Goal: Task Accomplishment & Management: Manage account settings

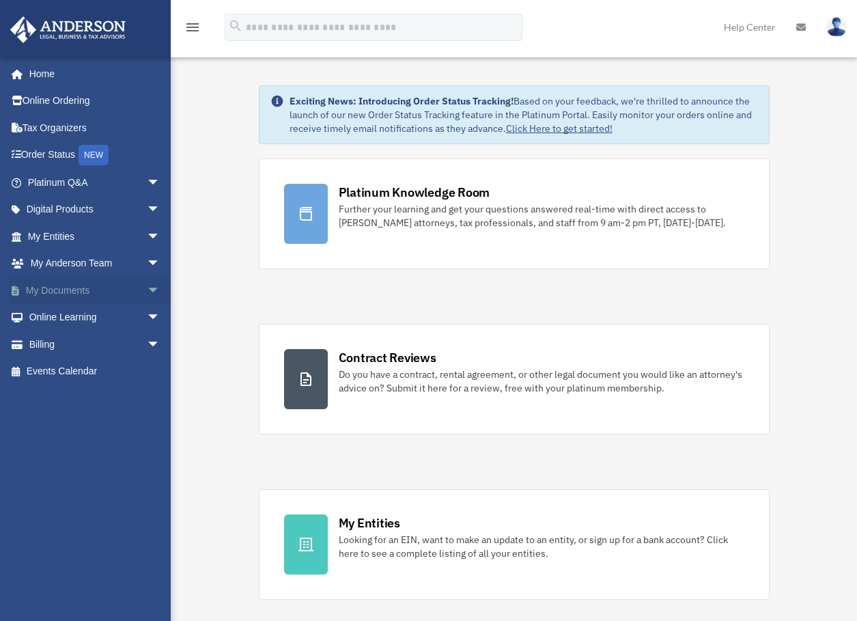
click at [86, 285] on link "My Documents arrow_drop_down" at bounding box center [95, 290] width 171 height 27
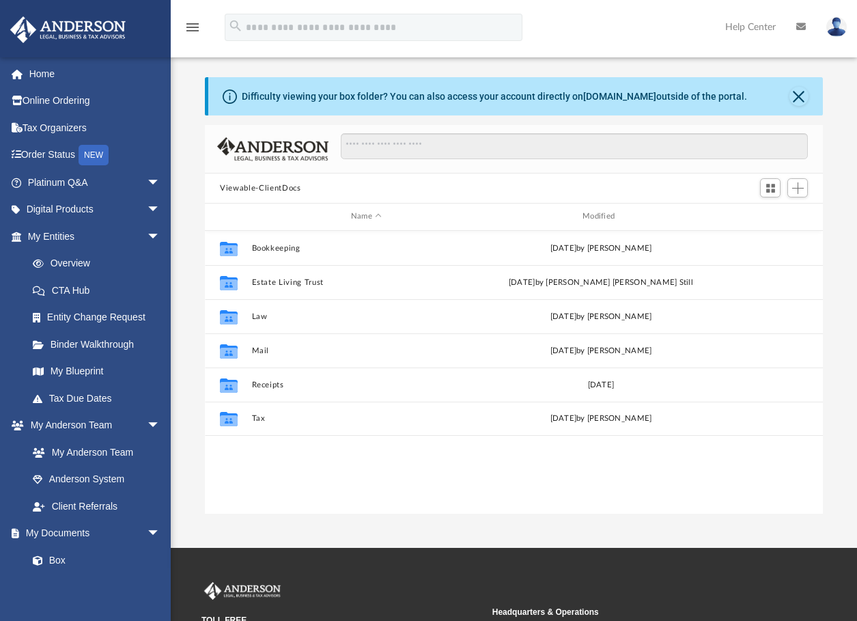
scroll to position [300, 607]
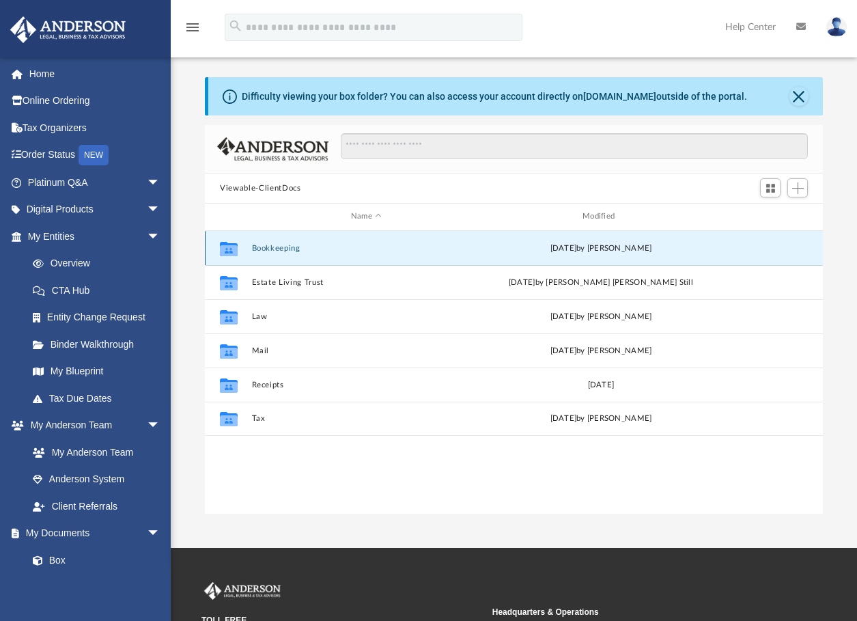
click at [275, 249] on button "Bookkeeping" at bounding box center [366, 248] width 229 height 9
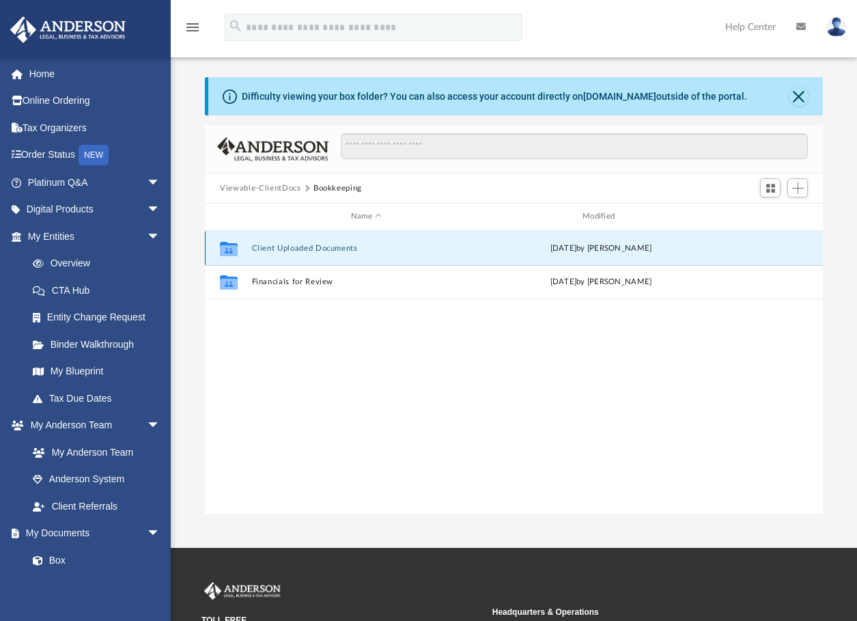
click at [342, 247] on button "Client Uploaded Documents" at bounding box center [366, 248] width 229 height 9
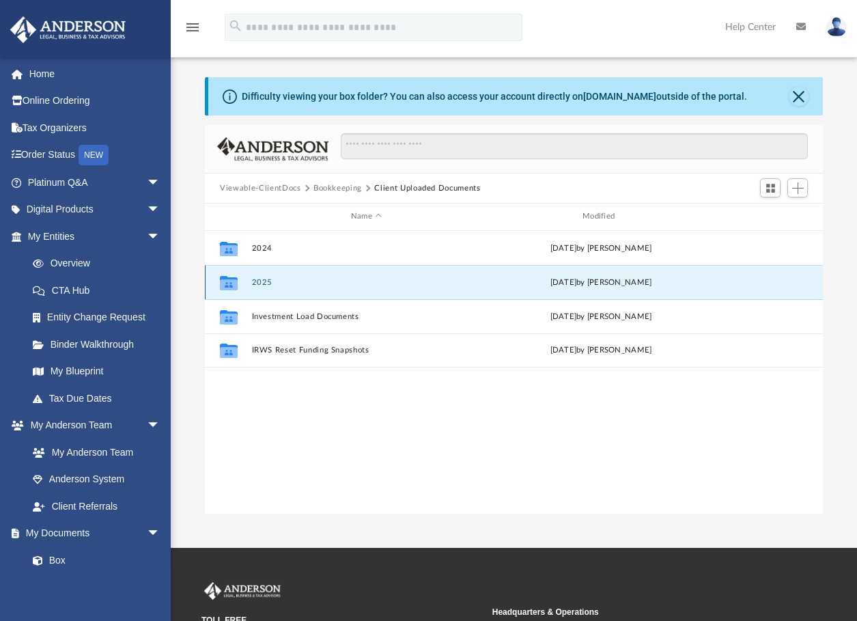
click at [262, 281] on button "2025" at bounding box center [366, 282] width 229 height 9
click at [277, 281] on button "[DATE]" at bounding box center [366, 282] width 229 height 9
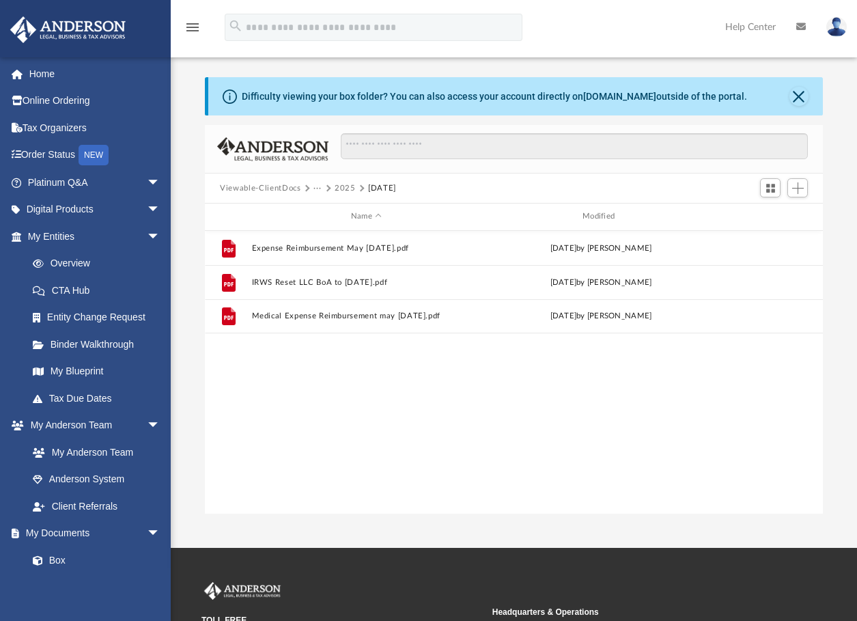
click at [346, 186] on button "2025" at bounding box center [345, 188] width 21 height 12
click at [796, 188] on span "Add" at bounding box center [798, 188] width 12 height 12
click at [770, 219] on li "Upload" at bounding box center [779, 215] width 44 height 14
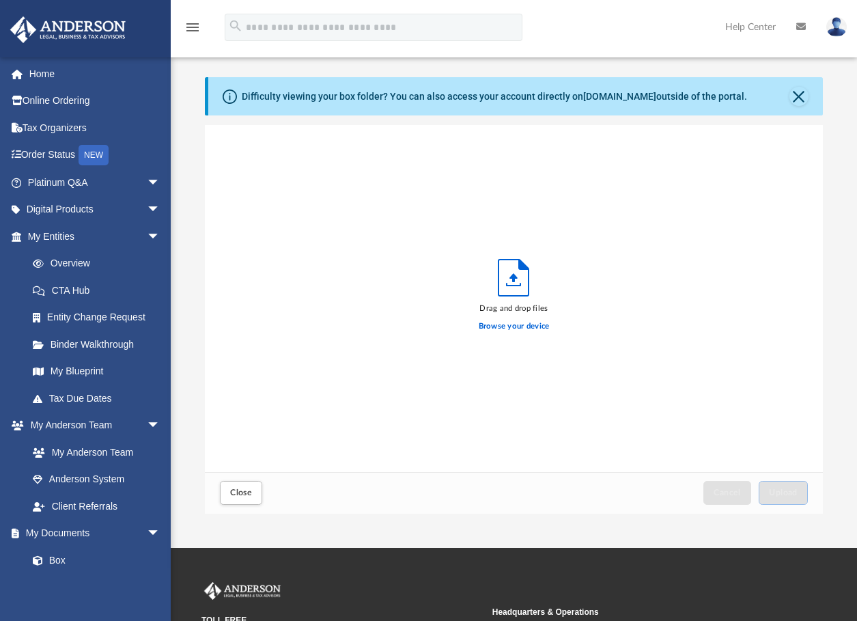
scroll to position [336, 607]
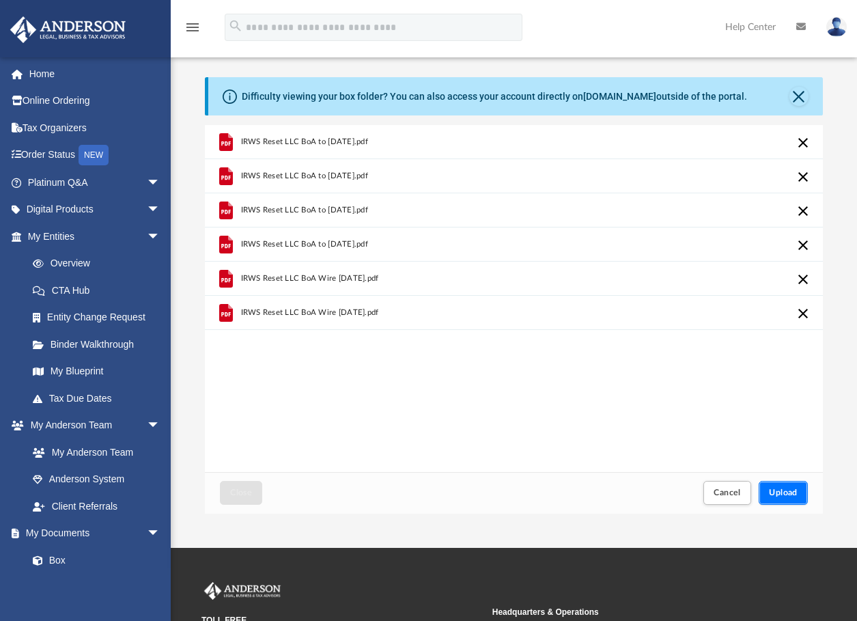
click at [789, 495] on span "Upload" at bounding box center [783, 492] width 29 height 8
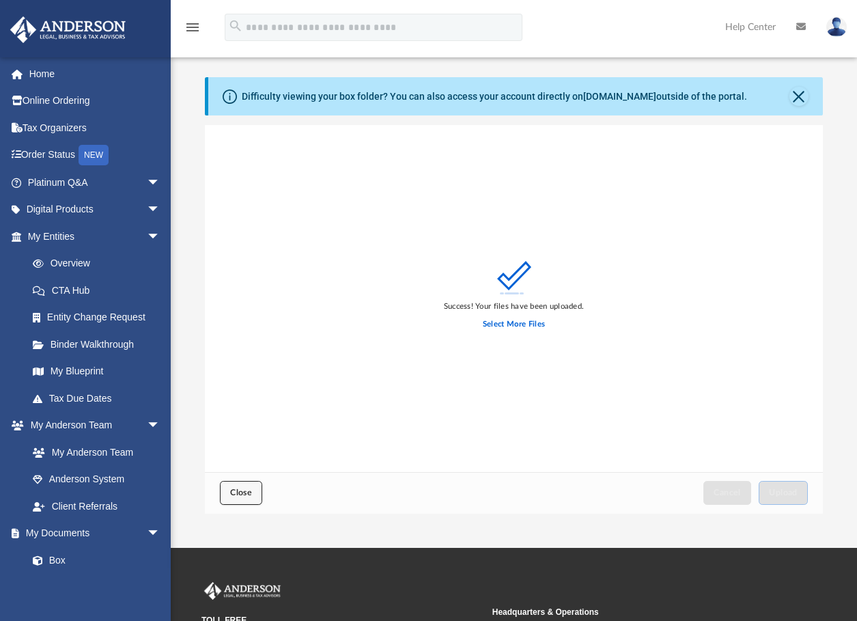
click at [240, 496] on span "Close" at bounding box center [241, 492] width 22 height 8
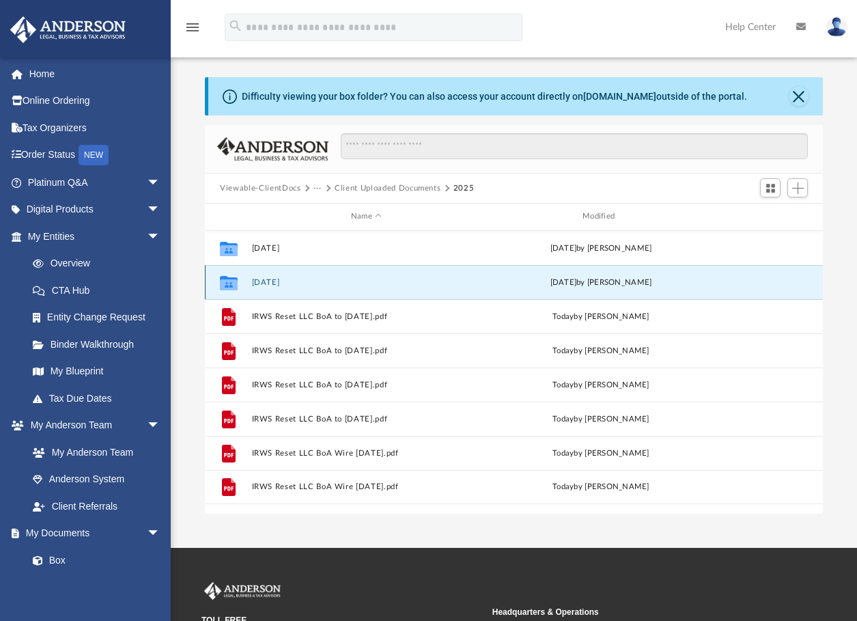
click at [268, 283] on button "[DATE]" at bounding box center [366, 282] width 229 height 9
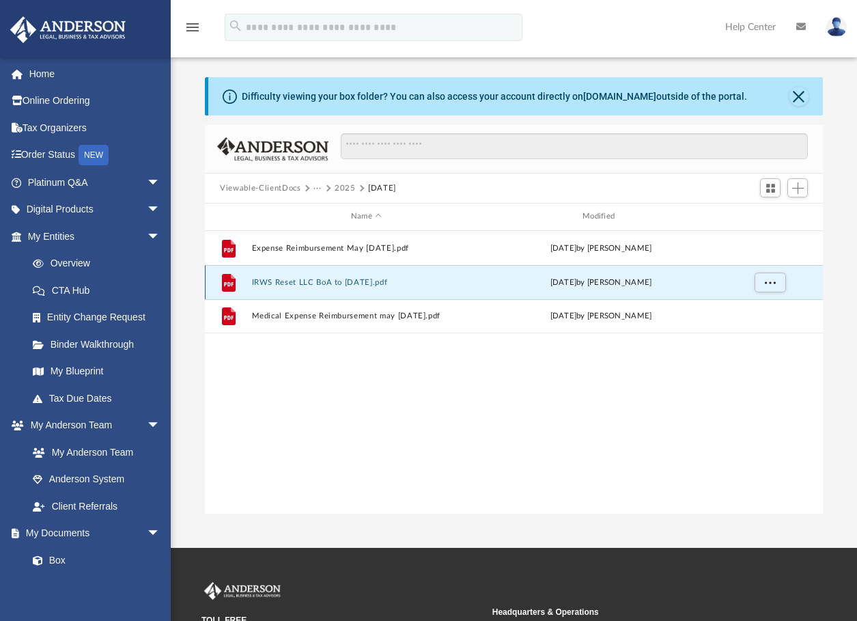
click at [268, 283] on button "IRWS Reset LLC BoA to [DATE].pdf" at bounding box center [366, 282] width 229 height 9
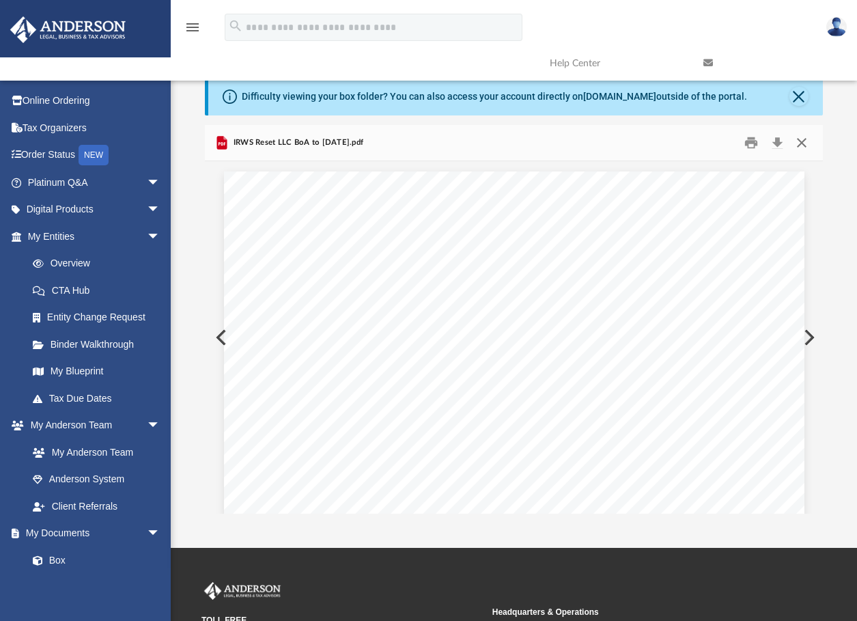
click at [805, 145] on button "Close" at bounding box center [801, 142] width 25 height 21
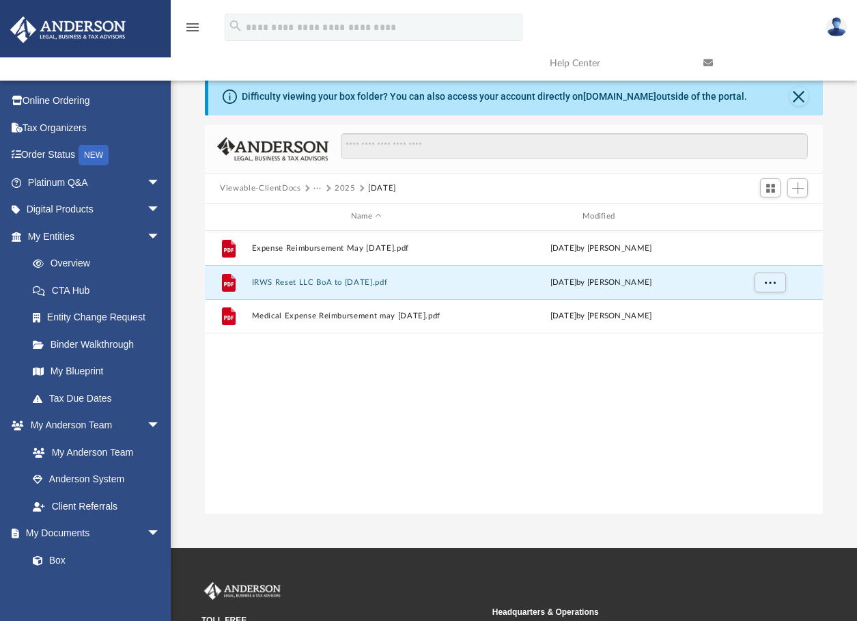
click at [343, 188] on button "2025" at bounding box center [345, 188] width 21 height 12
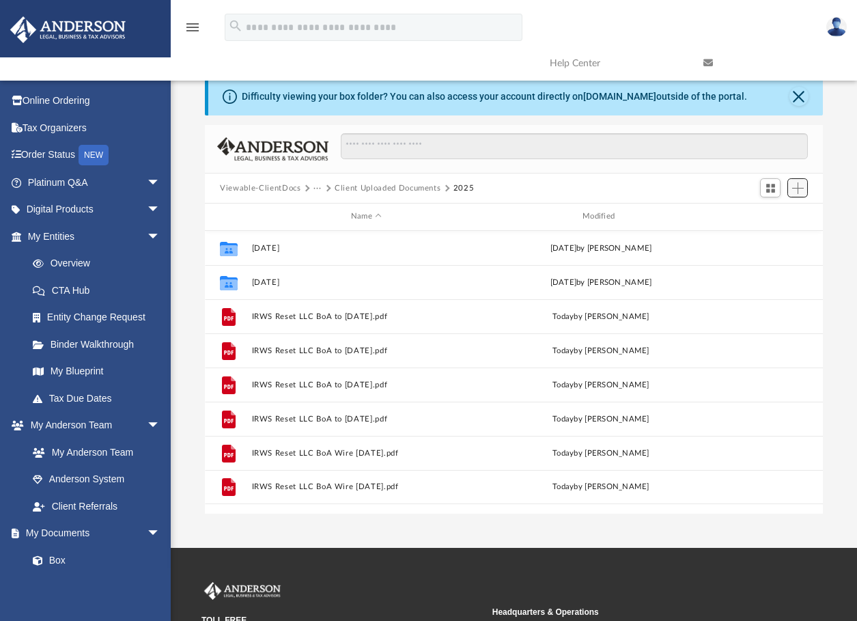
click at [796, 190] on span "Add" at bounding box center [798, 188] width 12 height 12
click at [768, 216] on li "Upload" at bounding box center [779, 215] width 44 height 14
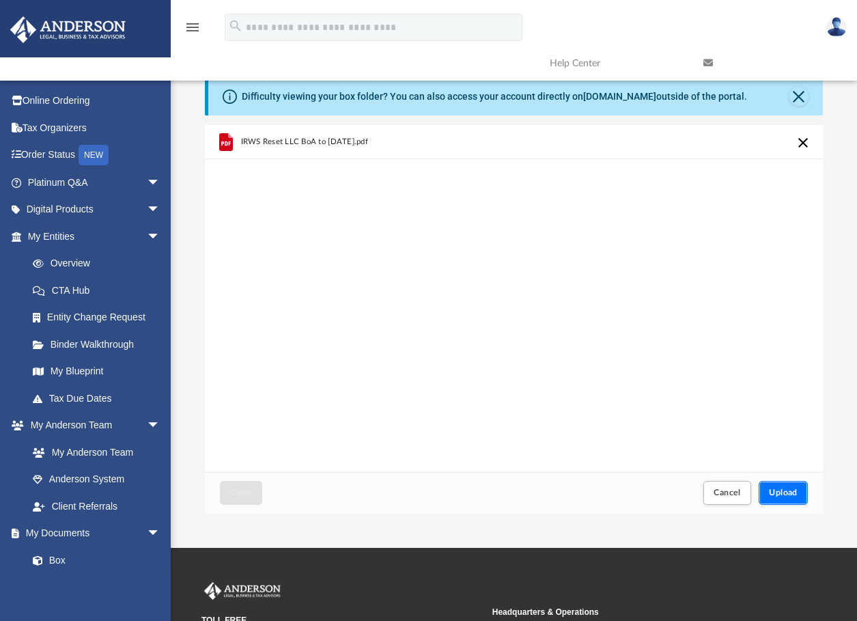
click at [794, 490] on span "Upload" at bounding box center [783, 492] width 29 height 8
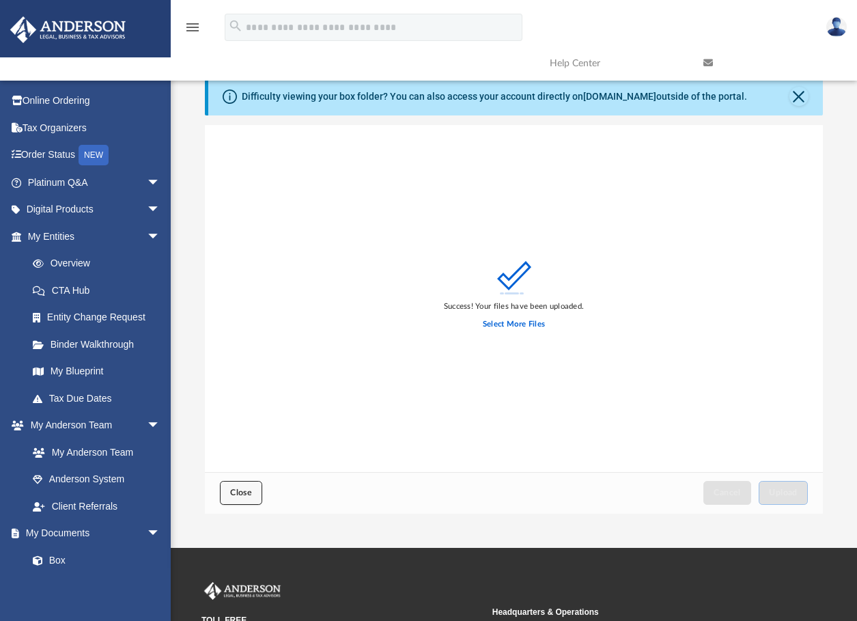
click at [240, 493] on span "Close" at bounding box center [241, 492] width 22 height 8
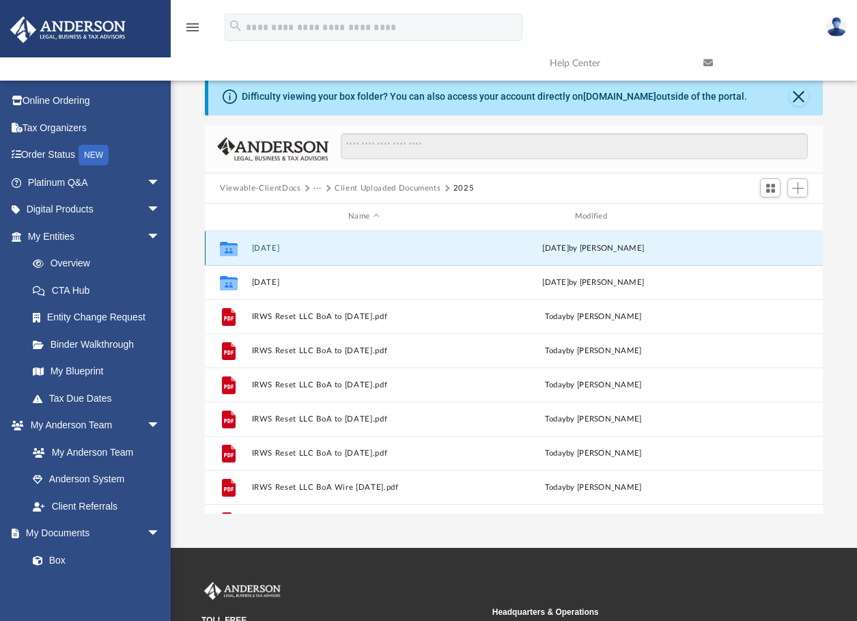
click at [275, 247] on button "[DATE]" at bounding box center [364, 248] width 224 height 9
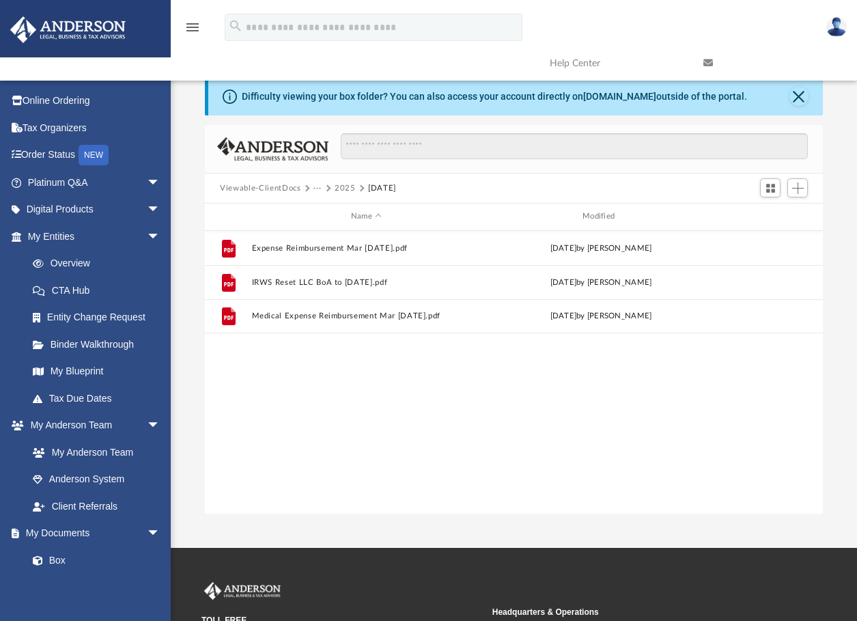
click at [342, 189] on button "2025" at bounding box center [345, 188] width 21 height 12
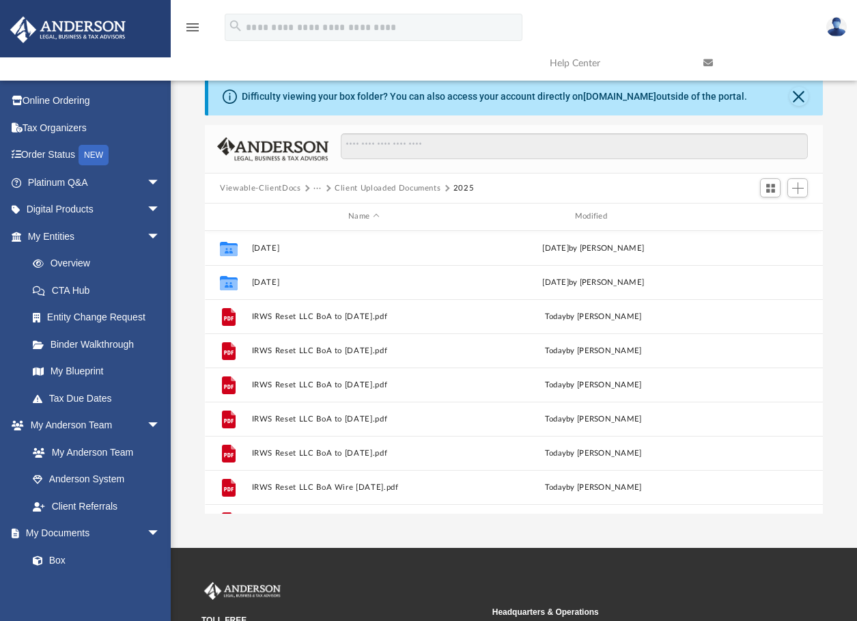
click at [400, 187] on button "Client Uploaded Documents" at bounding box center [388, 188] width 106 height 12
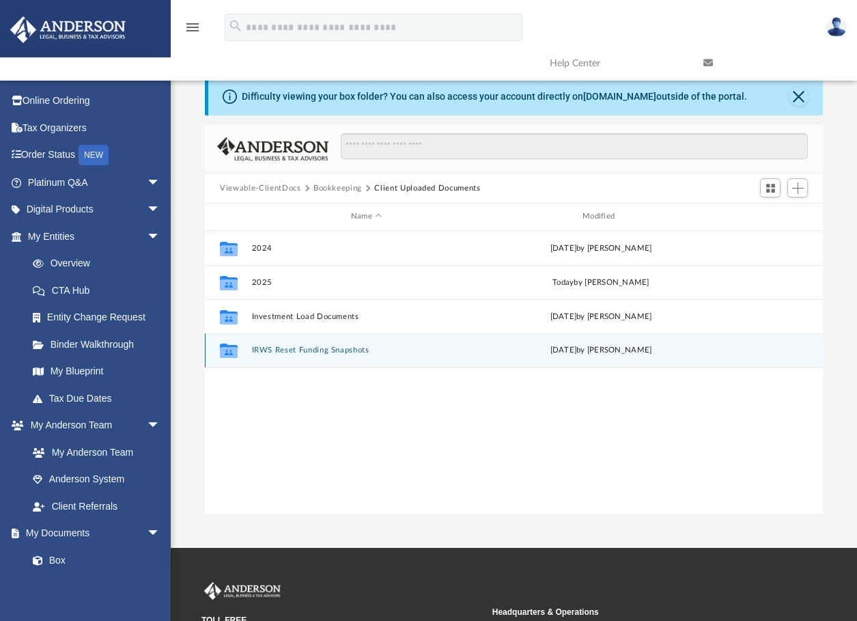
click at [344, 350] on button "IRWS Reset Funding Snapshots" at bounding box center [366, 350] width 229 height 9
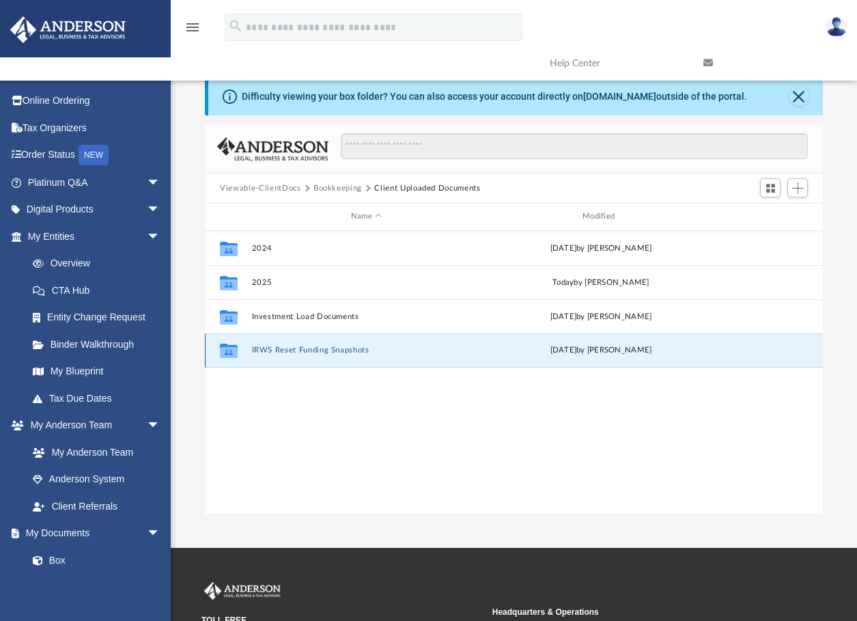
click at [344, 350] on button "IRWS Reset Funding Snapshots" at bounding box center [366, 350] width 229 height 9
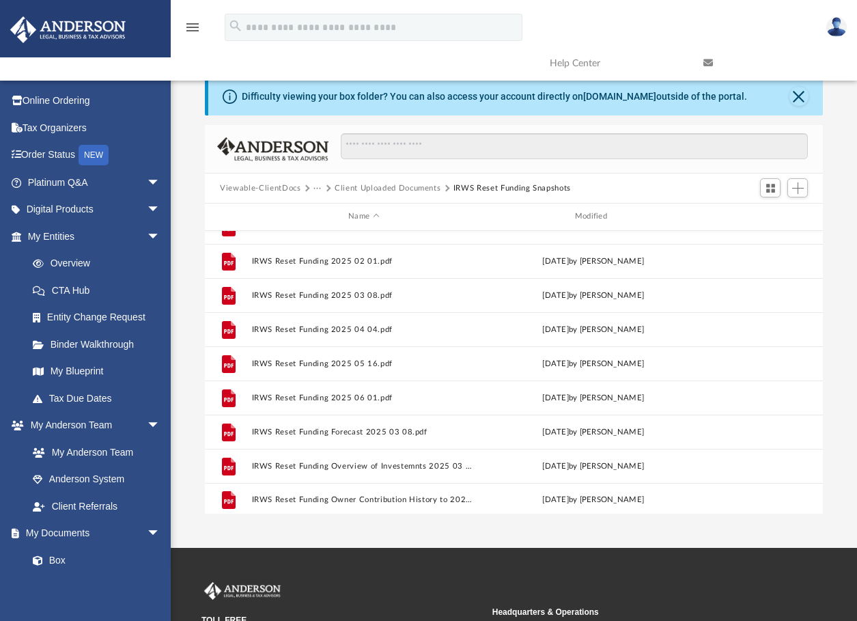
scroll to position [127, 0]
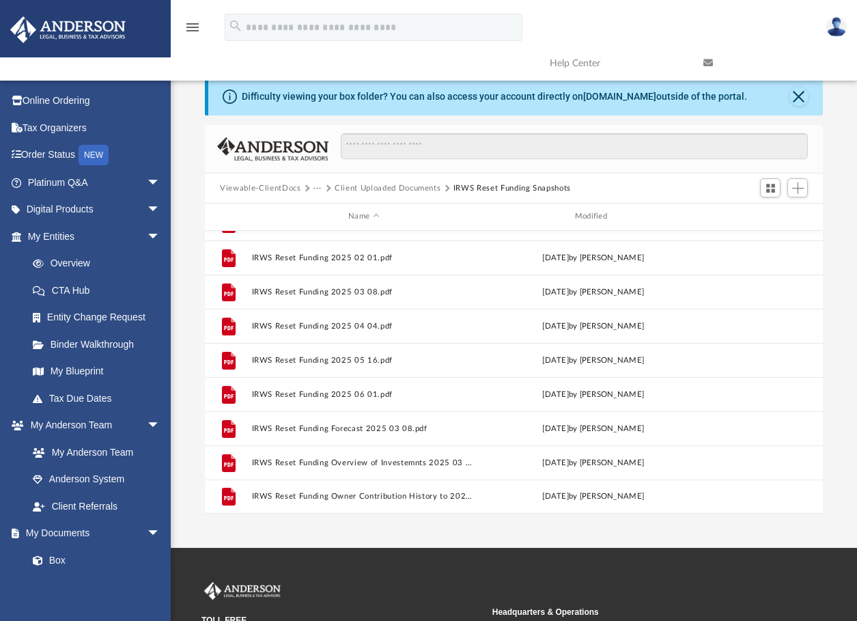
click at [381, 186] on button "Client Uploaded Documents" at bounding box center [388, 188] width 106 height 12
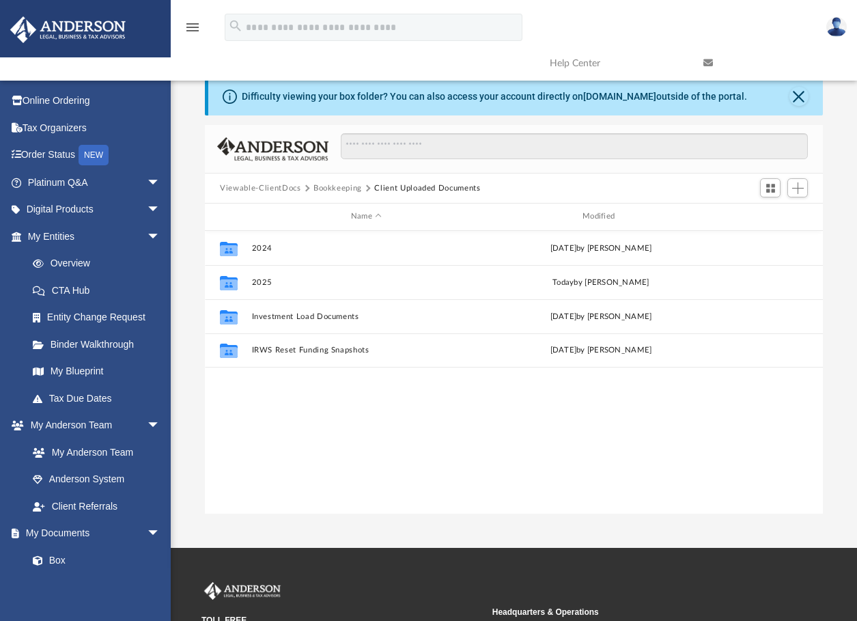
scroll to position [0, 0]
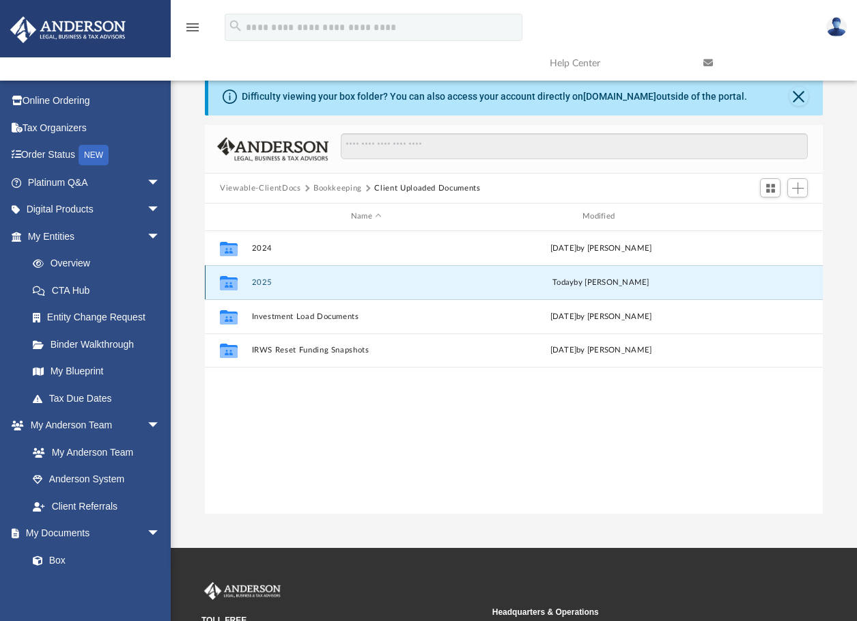
click at [262, 282] on button "2025" at bounding box center [366, 282] width 229 height 9
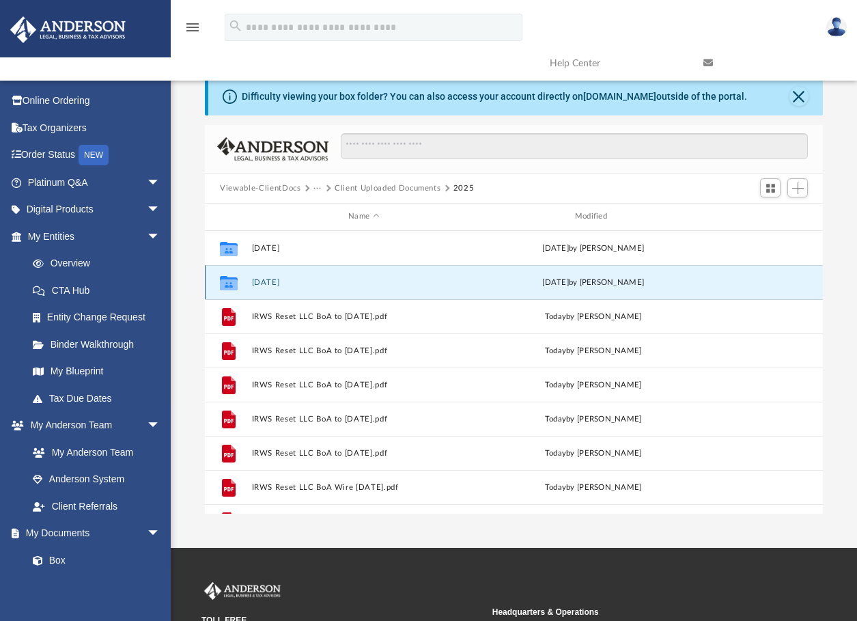
click at [262, 282] on button "[DATE]" at bounding box center [364, 282] width 224 height 9
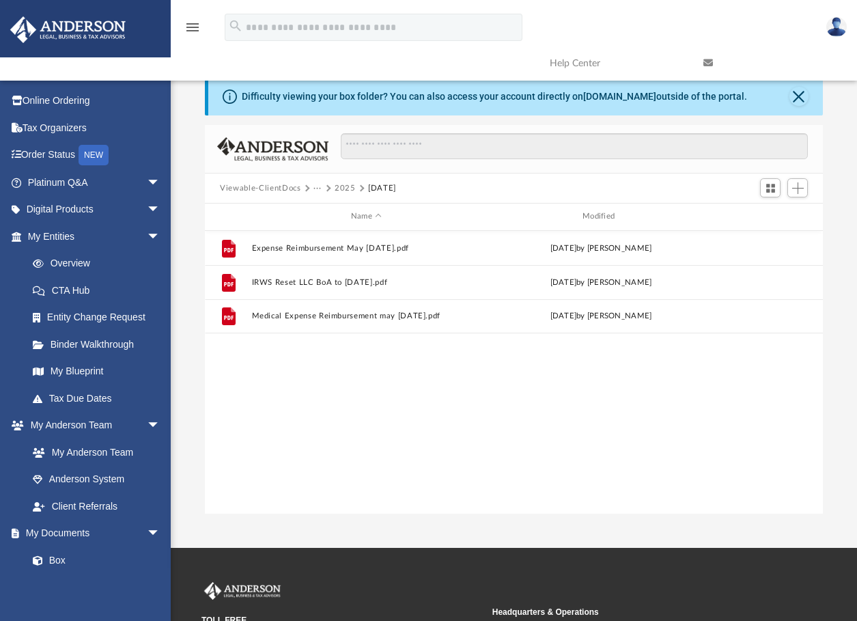
click at [344, 185] on button "2025" at bounding box center [345, 188] width 21 height 12
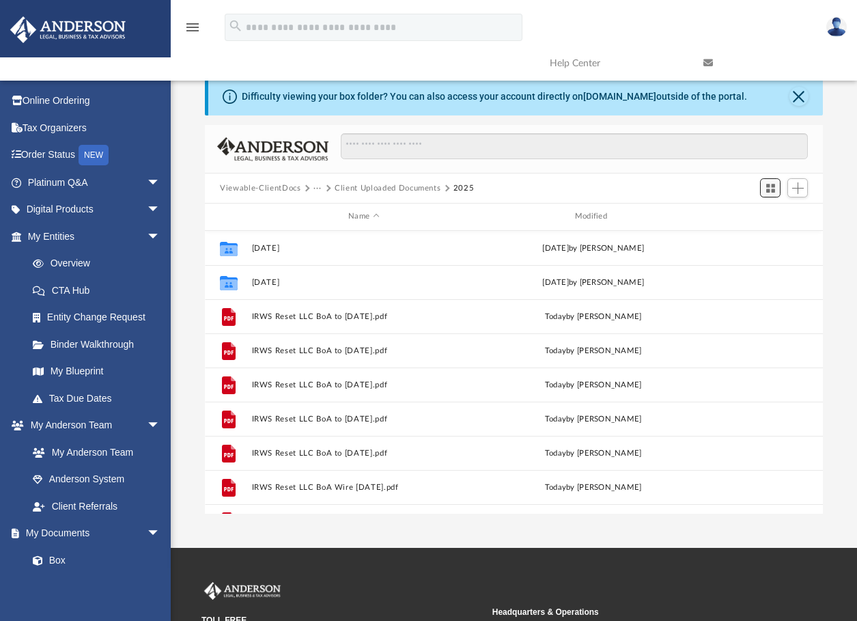
click at [769, 186] on span "Switch to Grid View" at bounding box center [771, 188] width 12 height 12
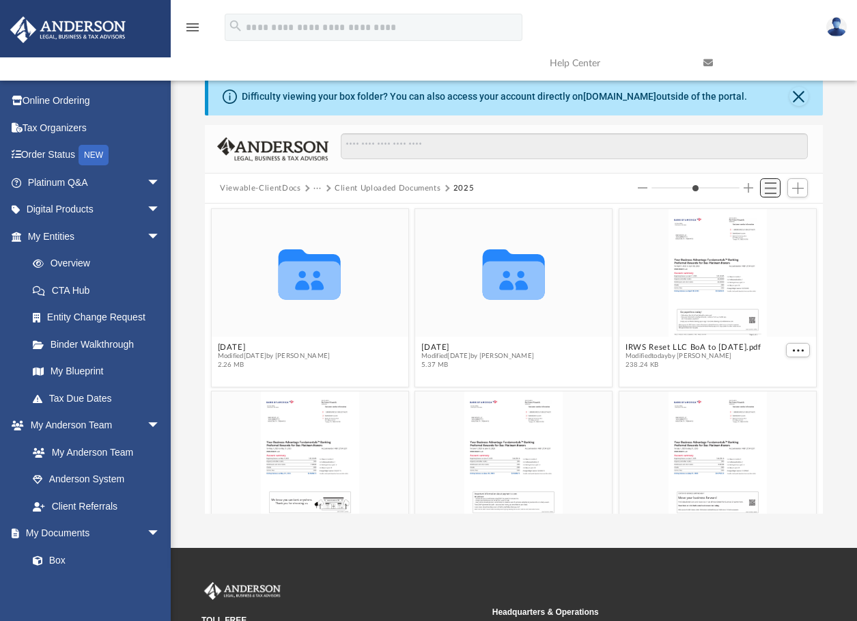
scroll to position [300, 607]
click at [798, 186] on span "Add" at bounding box center [798, 188] width 12 height 12
click at [769, 215] on li "Upload" at bounding box center [779, 215] width 44 height 14
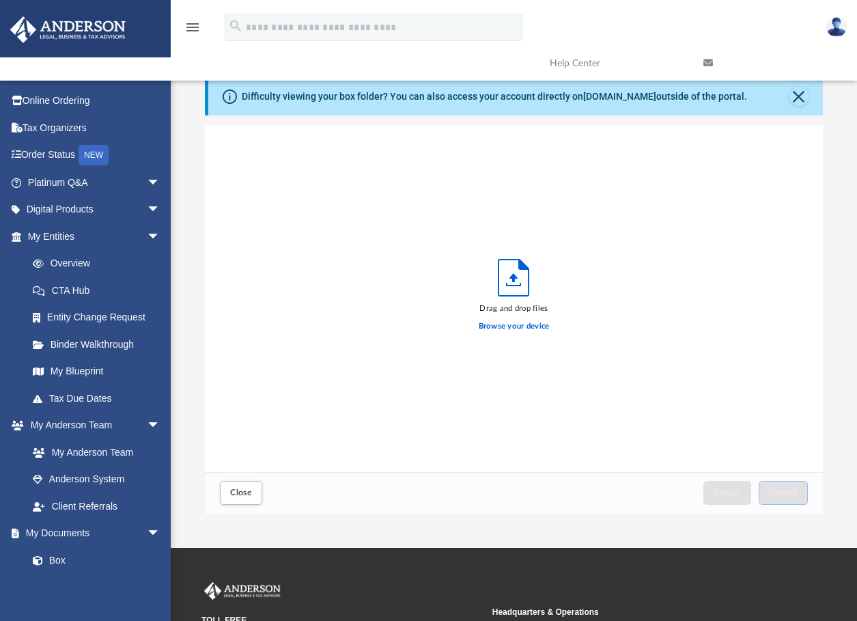
scroll to position [336, 607]
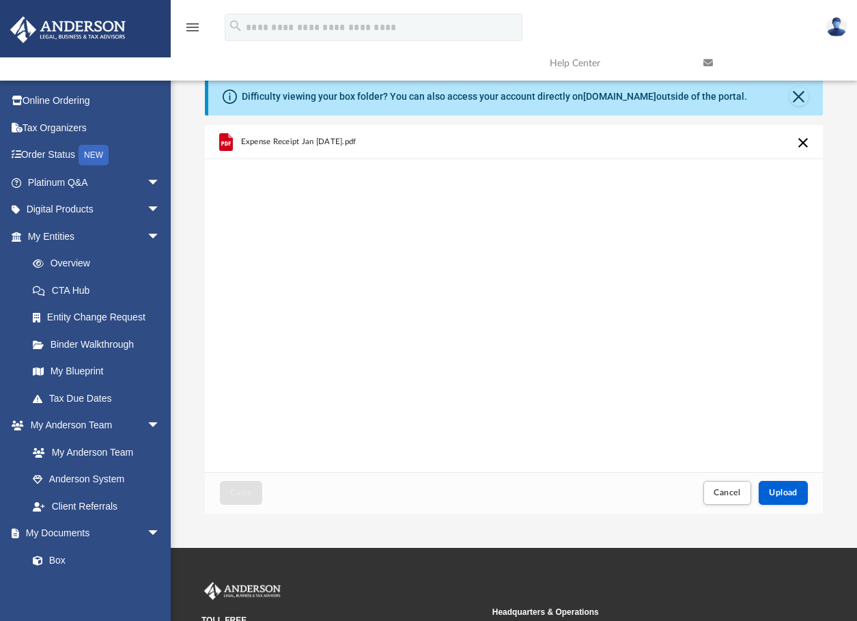
click at [495, 393] on div "Expense Receipt Jan [DATE].pdf" at bounding box center [514, 298] width 618 height 347
click at [725, 492] on span "Cancel" at bounding box center [727, 492] width 27 height 8
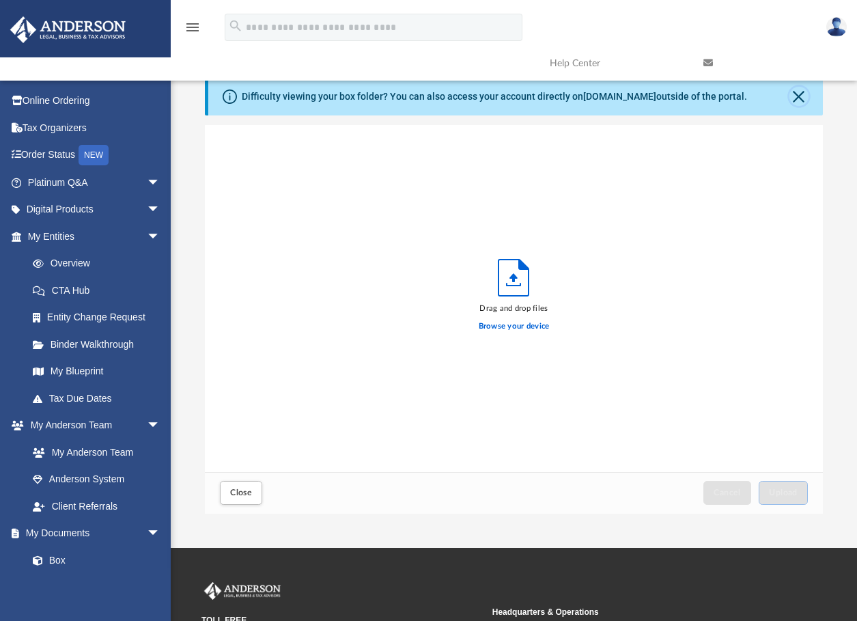
drag, startPoint x: 794, startPoint y: 98, endPoint x: 599, endPoint y: 211, distance: 225.2
click at [794, 98] on button "Close" at bounding box center [798, 96] width 19 height 19
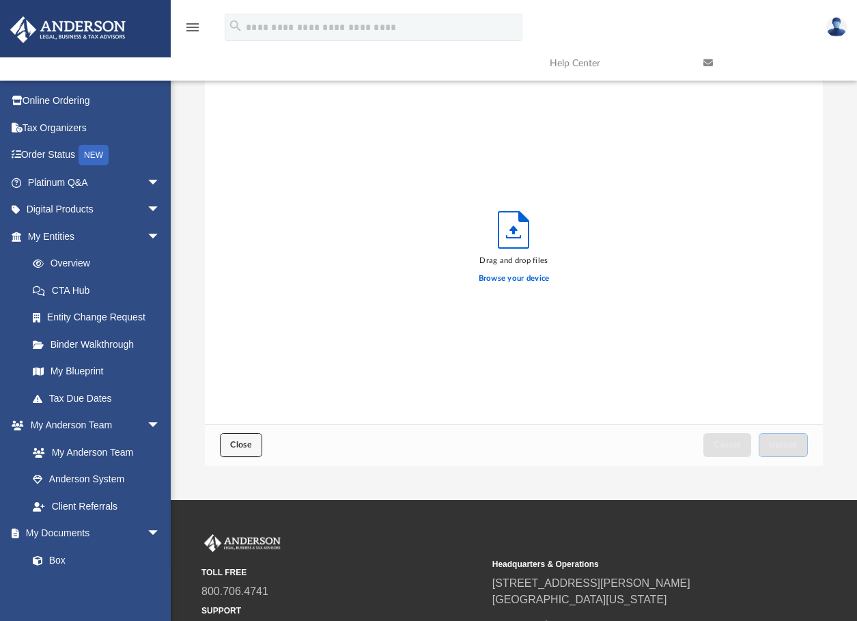
click at [236, 442] on span "Close" at bounding box center [241, 444] width 22 height 8
type input "*"
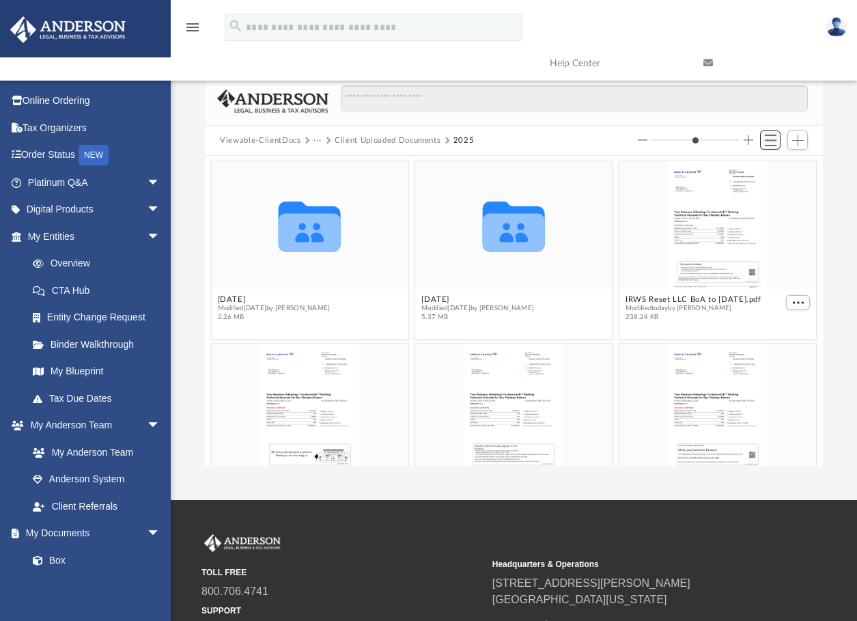
click at [773, 137] on span "Switch to List View" at bounding box center [771, 141] width 12 height 12
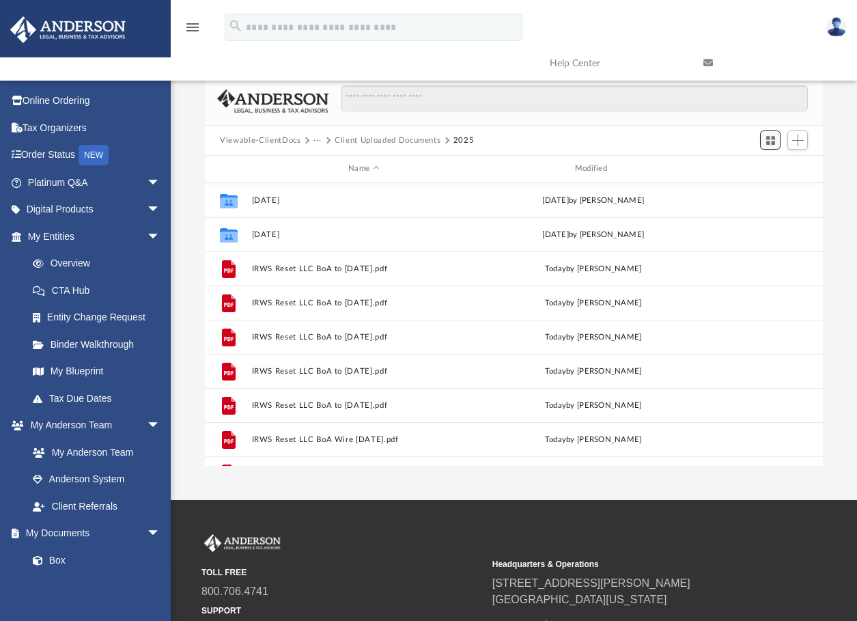
scroll to position [300, 607]
click at [800, 137] on span "Add" at bounding box center [798, 141] width 12 height 12
click at [768, 172] on li "Upload" at bounding box center [779, 167] width 44 height 14
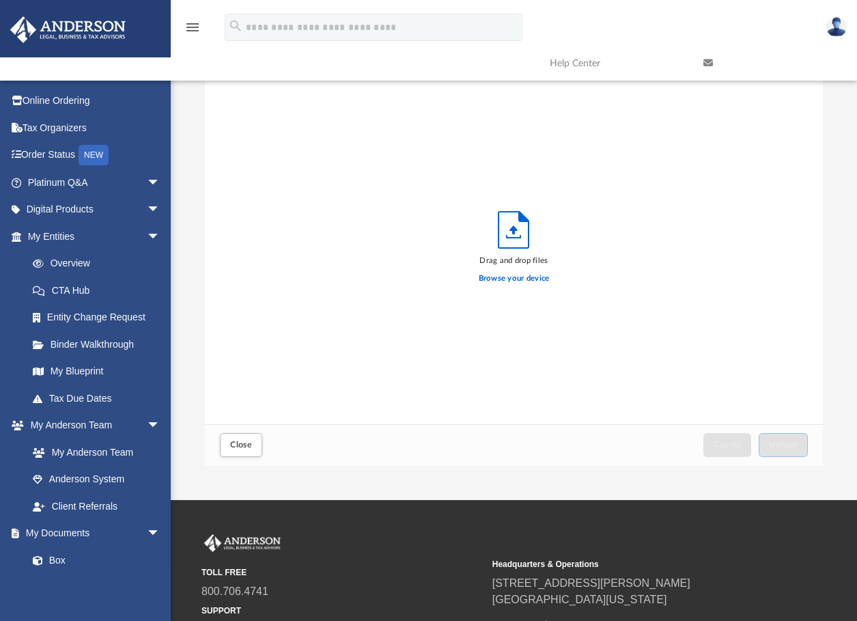
scroll to position [336, 607]
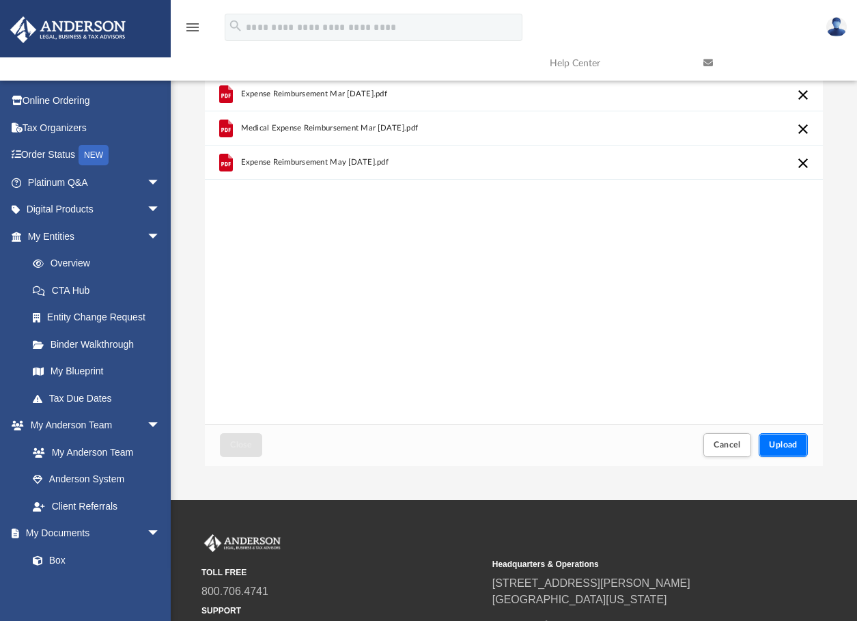
click at [785, 443] on span "Upload" at bounding box center [783, 444] width 29 height 8
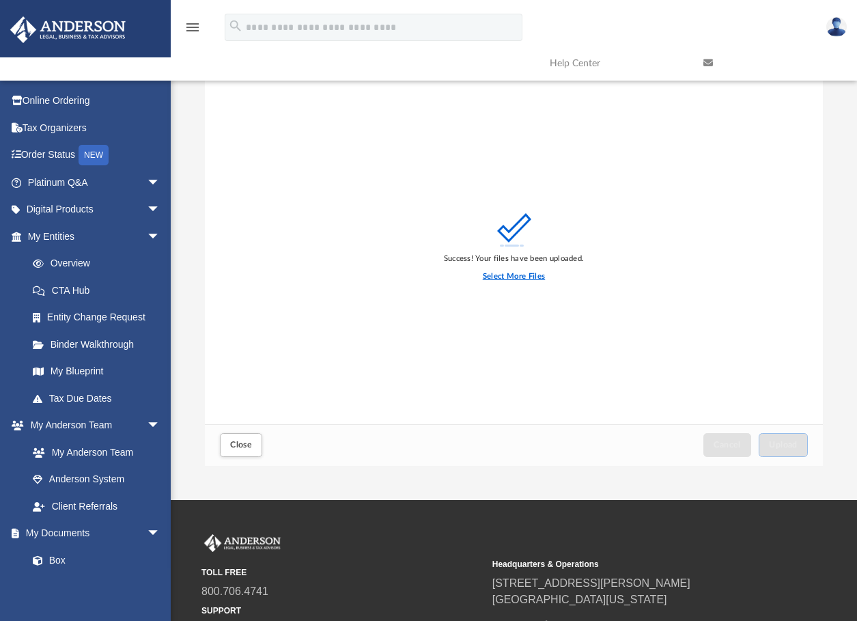
click at [517, 274] on label "Select More Files" at bounding box center [514, 276] width 62 height 12
click at [0, 0] on input "Select More Files" at bounding box center [0, 0] width 0 height 0
click at [242, 444] on span "Close" at bounding box center [241, 444] width 22 height 8
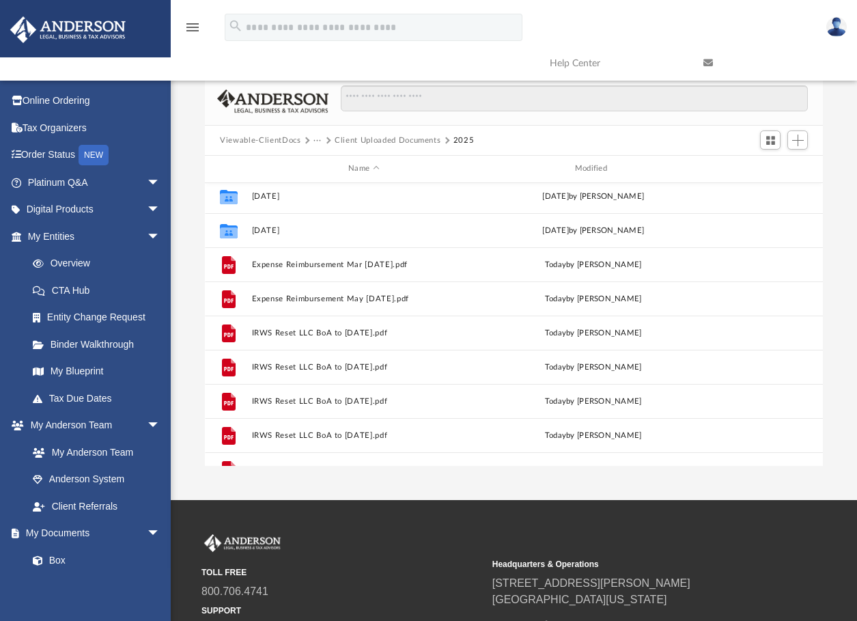
scroll to position [0, 0]
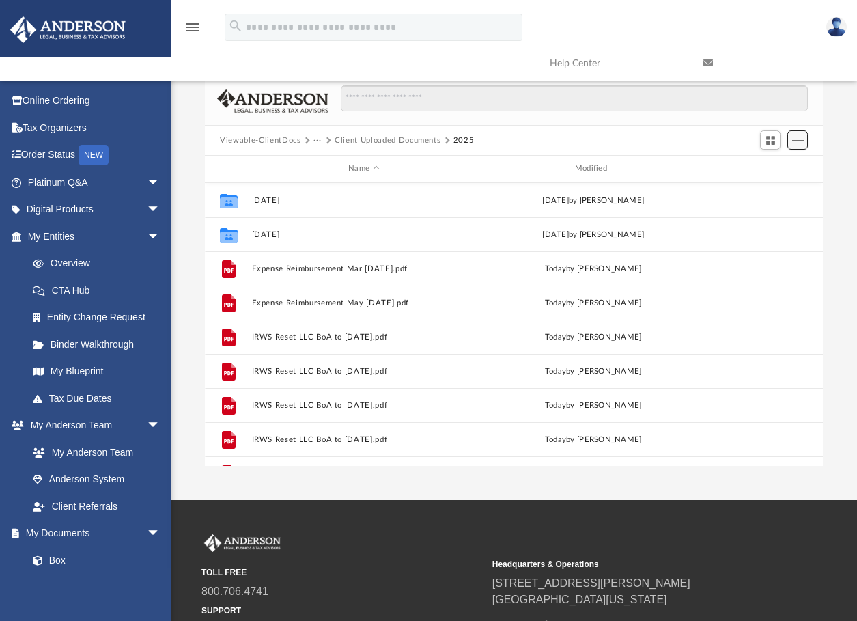
click at [796, 139] on span "Add" at bounding box center [798, 141] width 12 height 12
click at [769, 170] on li "Upload" at bounding box center [779, 167] width 44 height 14
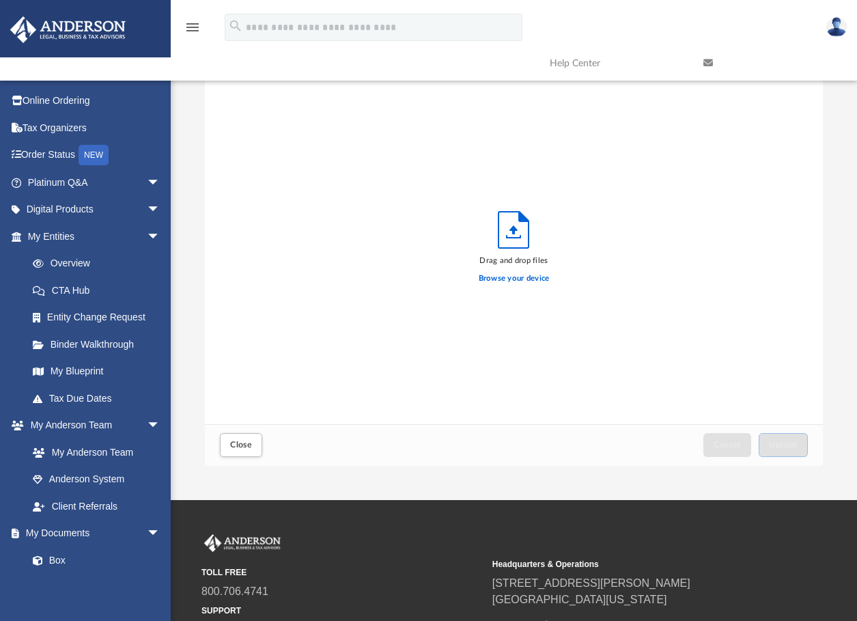
scroll to position [336, 607]
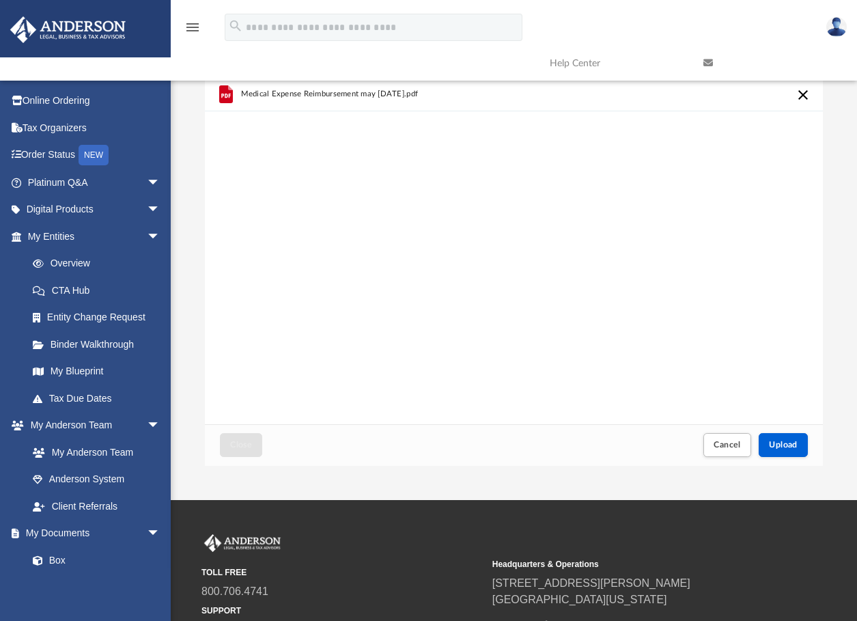
click at [463, 310] on div "Medical Expense Reimbursement may [DATE].pdf" at bounding box center [514, 250] width 618 height 347
click at [795, 440] on span "Upload" at bounding box center [783, 444] width 29 height 8
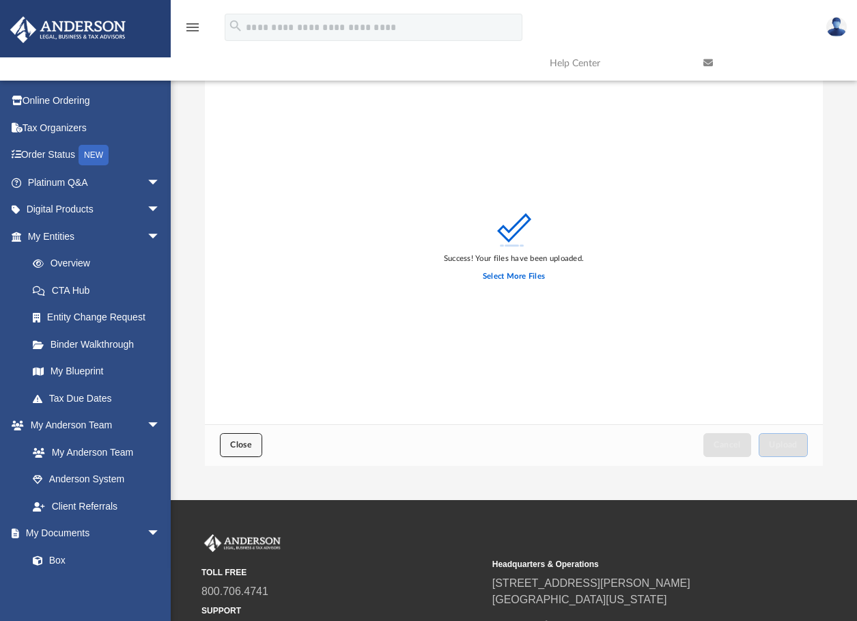
click at [242, 445] on span "Close" at bounding box center [241, 444] width 22 height 8
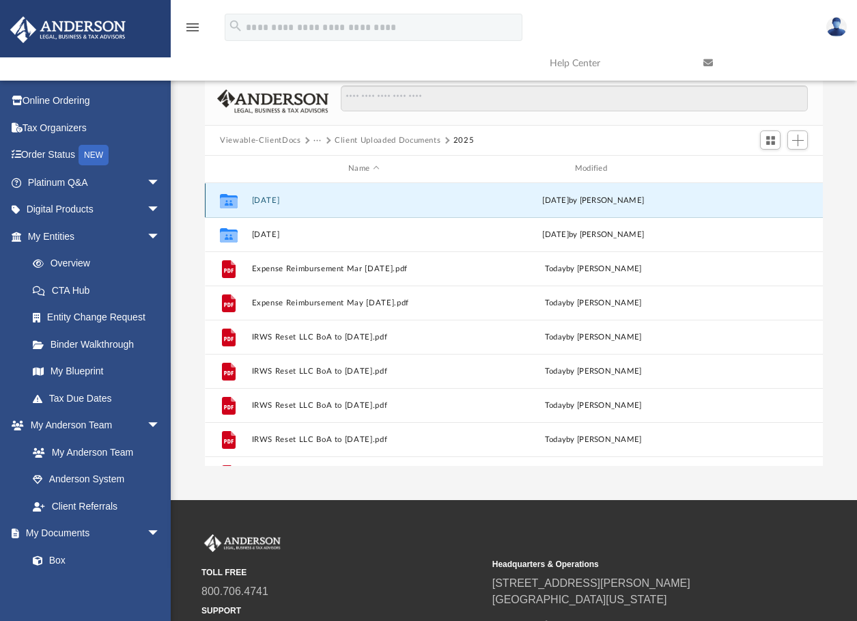
click at [269, 199] on button "[DATE]" at bounding box center [364, 200] width 224 height 9
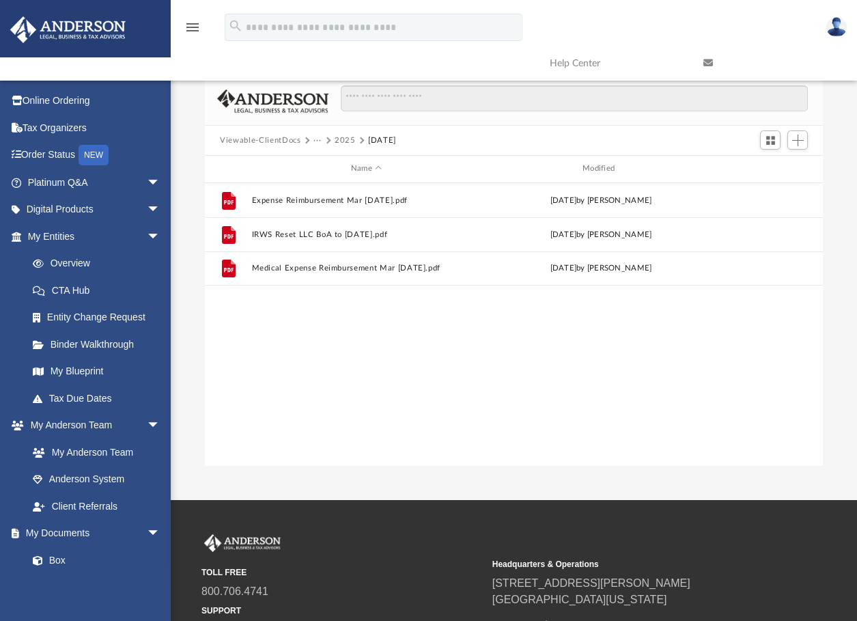
click at [342, 137] on button "2025" at bounding box center [345, 141] width 21 height 12
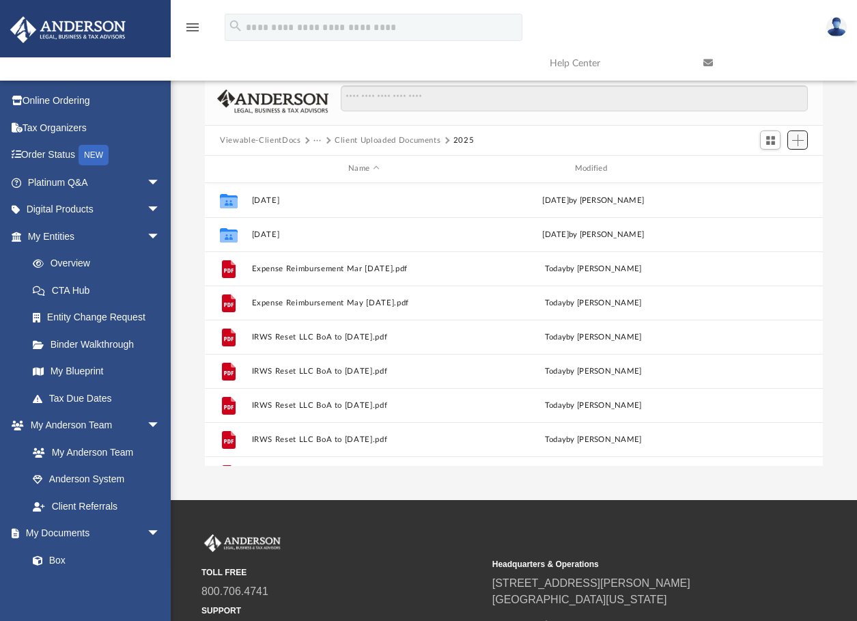
click at [800, 142] on span "Add" at bounding box center [798, 141] width 12 height 12
click at [767, 165] on li "Upload" at bounding box center [779, 167] width 44 height 14
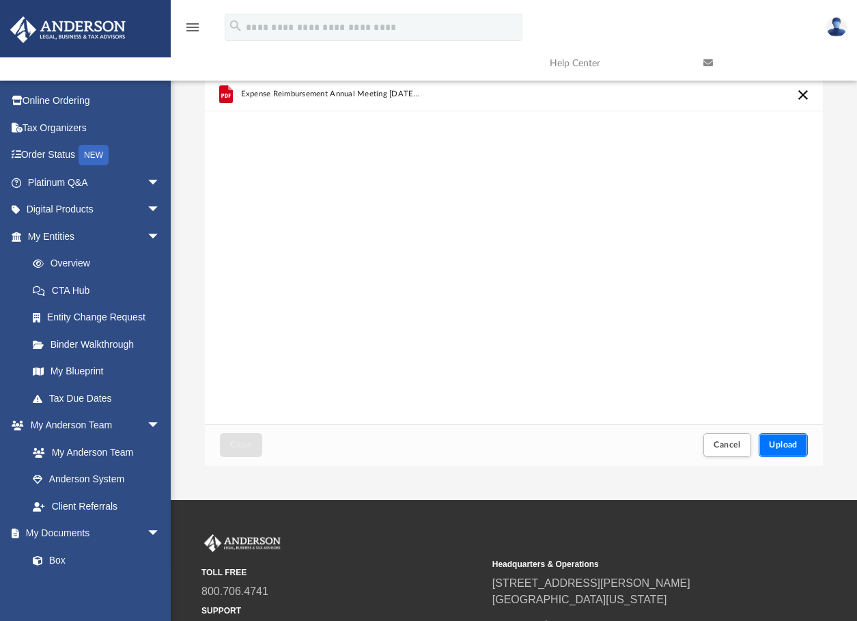
click at [783, 447] on span "Upload" at bounding box center [783, 444] width 29 height 8
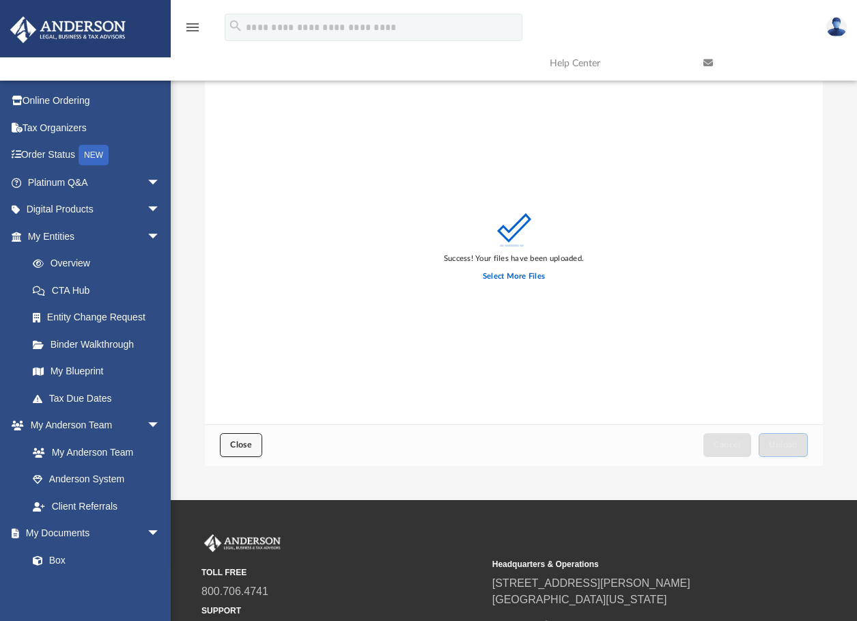
click at [231, 443] on span "Close" at bounding box center [241, 444] width 22 height 8
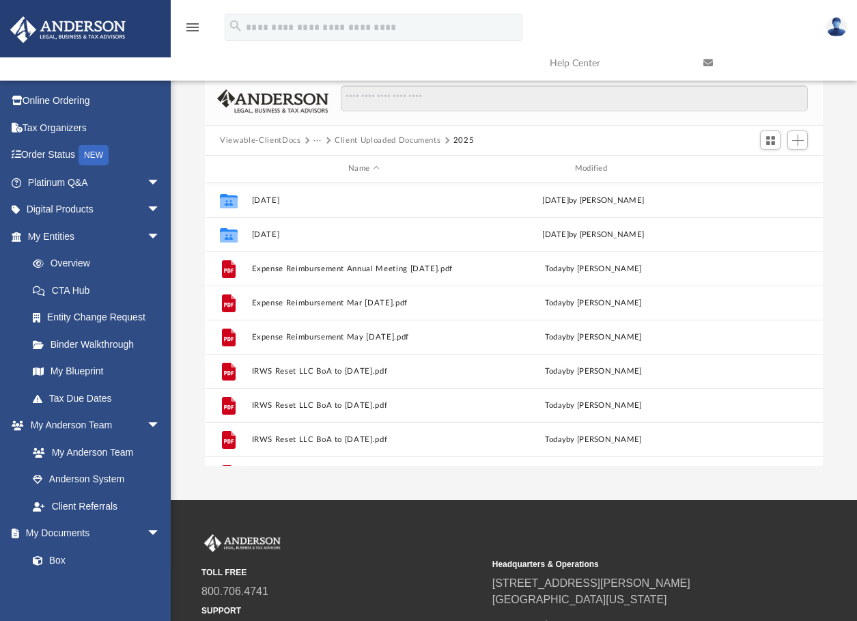
click at [354, 140] on button "Client Uploaded Documents" at bounding box center [388, 141] width 106 height 12
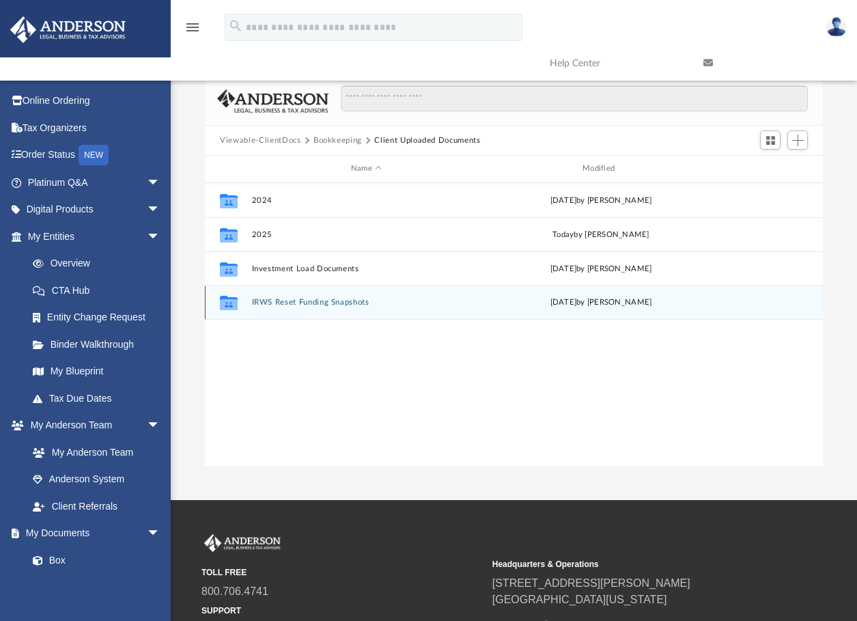
click at [305, 300] on button "IRWS Reset Funding Snapshots" at bounding box center [366, 302] width 229 height 9
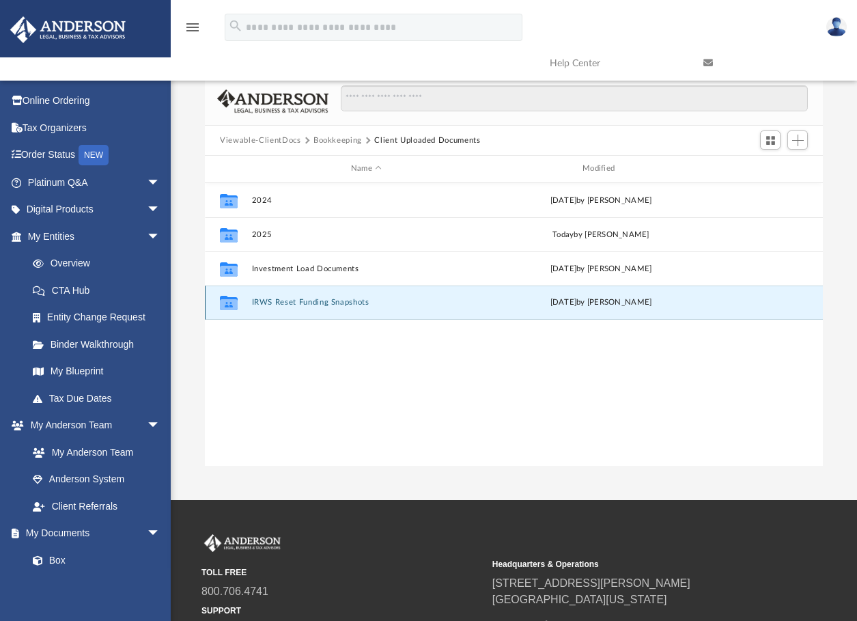
click at [305, 300] on button "IRWS Reset Funding Snapshots" at bounding box center [366, 302] width 229 height 9
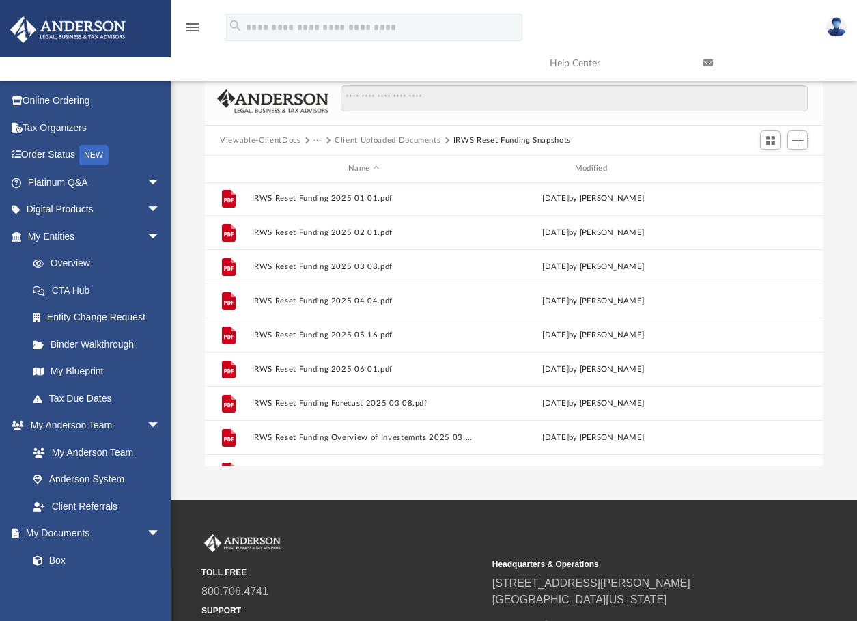
scroll to position [127, 0]
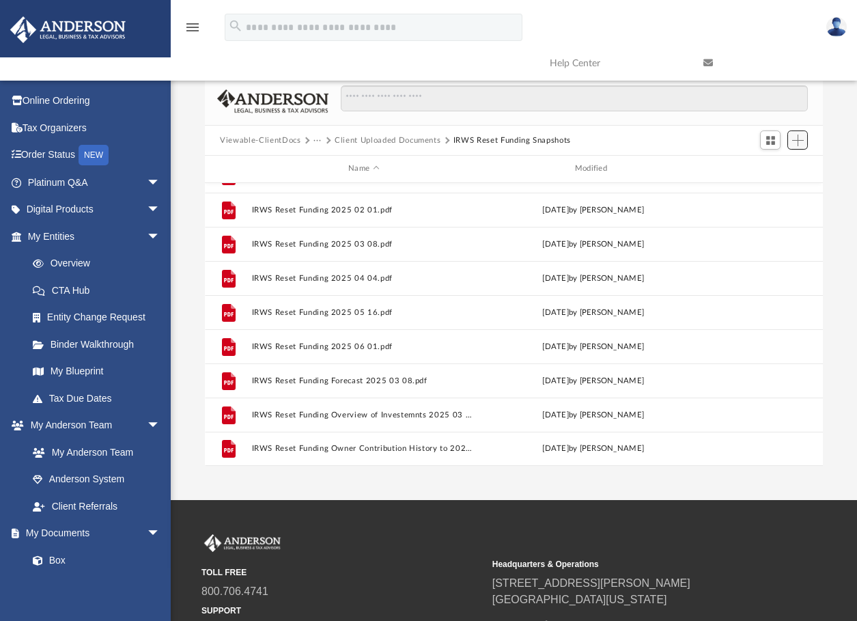
click at [795, 143] on span "Add" at bounding box center [798, 141] width 12 height 12
click at [769, 167] on li "Upload" at bounding box center [779, 167] width 44 height 14
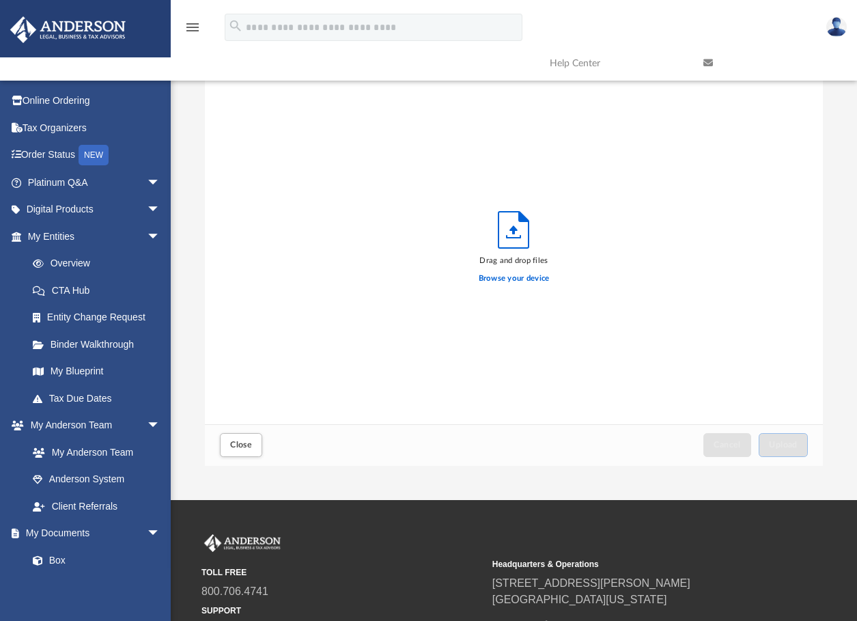
scroll to position [336, 607]
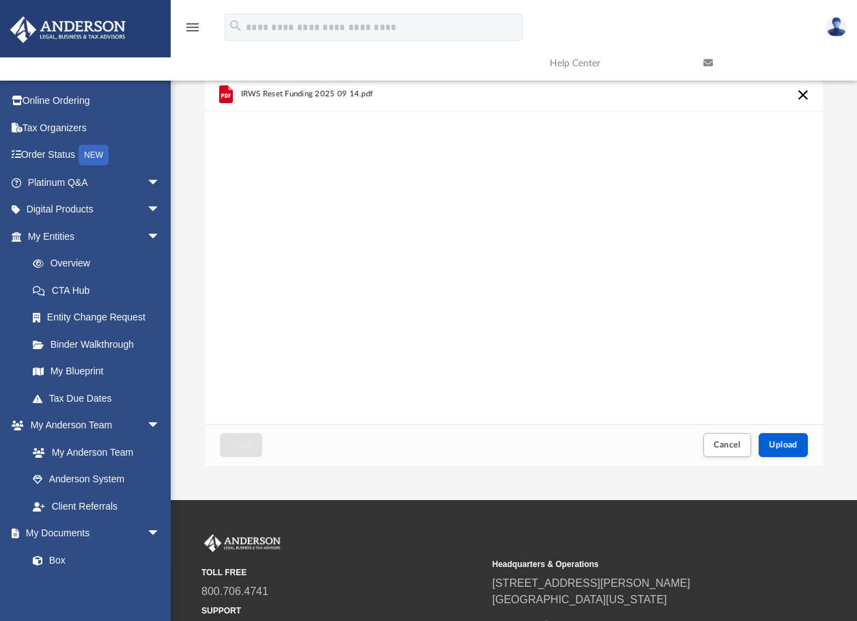
click at [250, 217] on div "IRWS Reset Funding 2025 09 14.pdf" at bounding box center [514, 250] width 618 height 347
click at [789, 443] on span "Upload" at bounding box center [783, 444] width 29 height 8
